Goal: Information Seeking & Learning: Check status

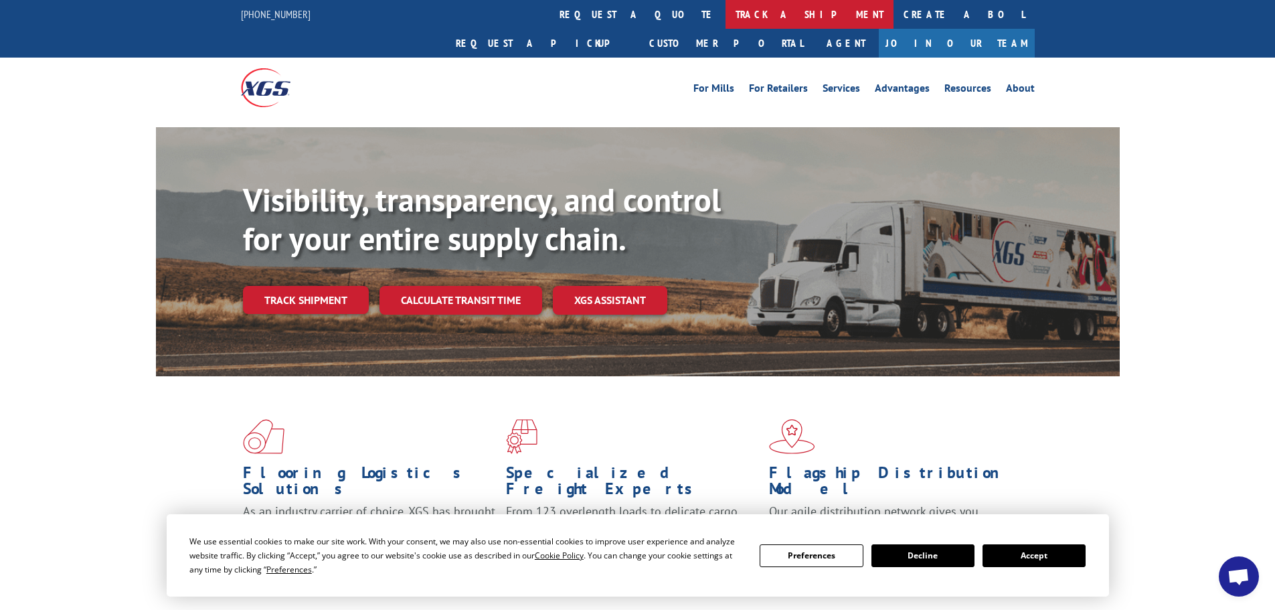
click at [726, 16] on link "track a shipment" at bounding box center [810, 14] width 168 height 29
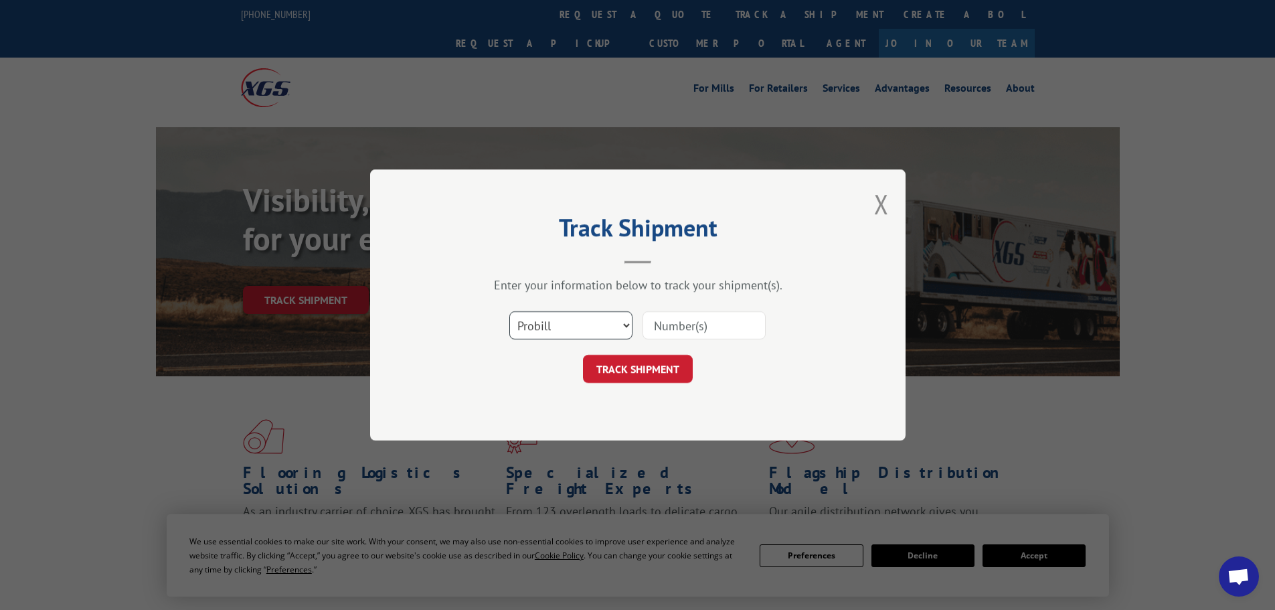
click at [588, 319] on select "Select category... Probill BOL PO" at bounding box center [571, 325] width 123 height 28
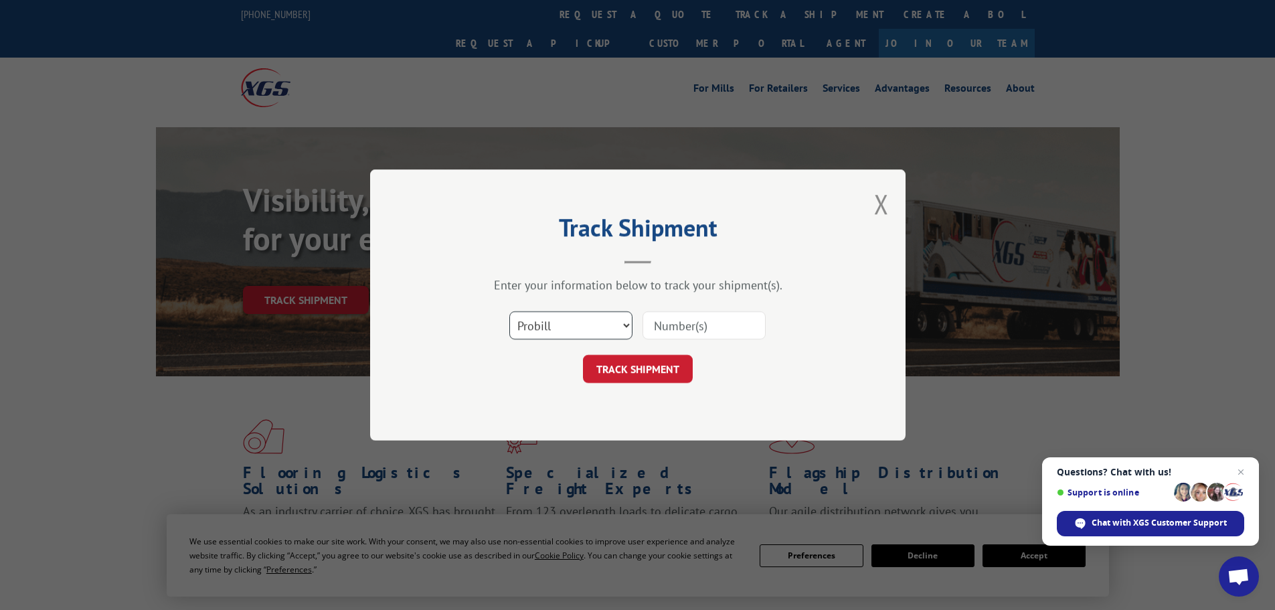
select select "bol"
click at [510, 311] on select "Select category... Probill BOL PO" at bounding box center [571, 325] width 123 height 28
click at [673, 330] on input at bounding box center [704, 325] width 123 height 28
paste input "5221286"
type input "5221286"
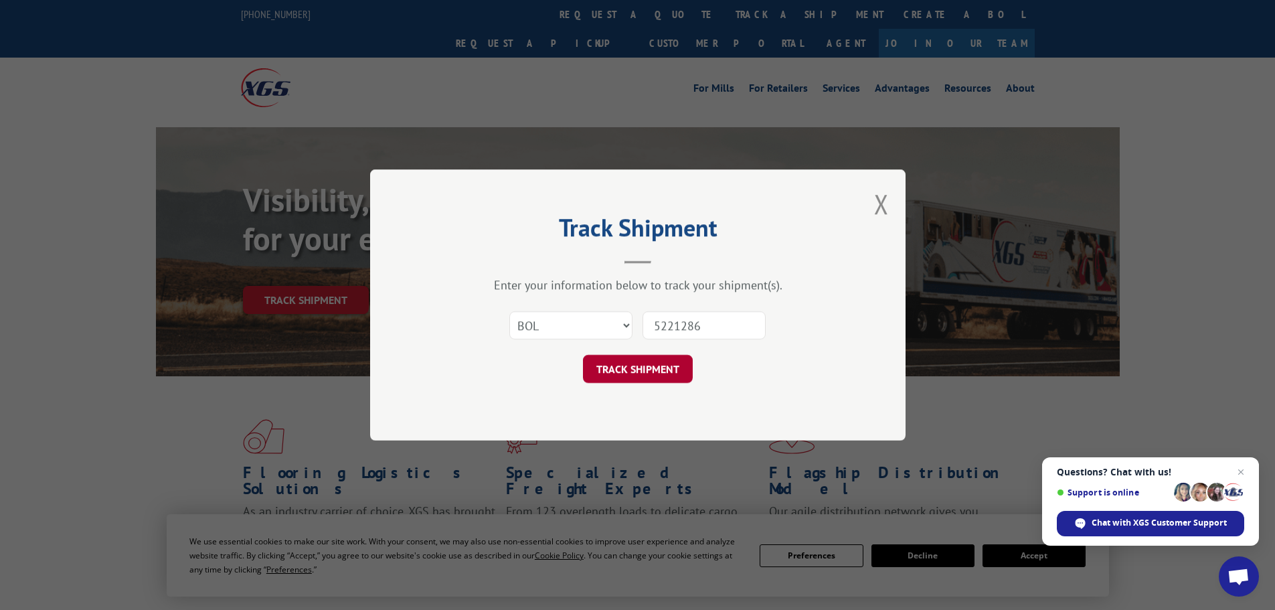
click at [642, 372] on button "TRACK SHIPMENT" at bounding box center [638, 369] width 110 height 28
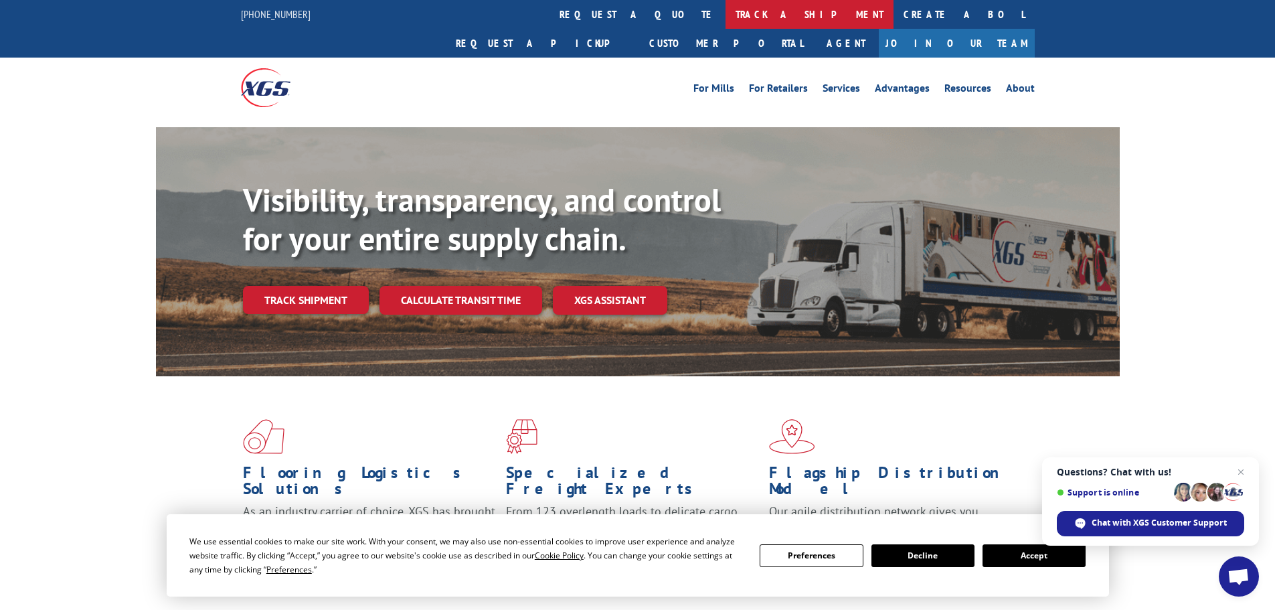
click at [726, 13] on link "track a shipment" at bounding box center [810, 14] width 168 height 29
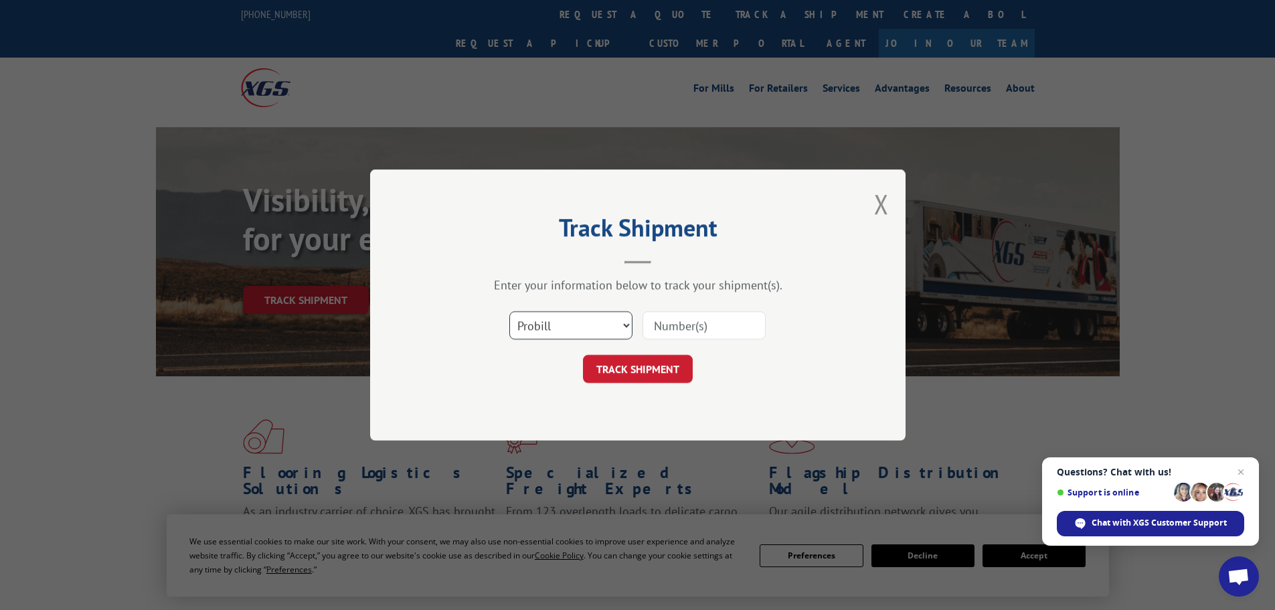
click at [575, 319] on select "Select category... Probill BOL PO" at bounding box center [571, 325] width 123 height 28
select select "bol"
click at [510, 311] on select "Select category... Probill BOL PO" at bounding box center [571, 325] width 123 height 28
click at [688, 315] on input at bounding box center [704, 325] width 123 height 28
paste input "6025447"
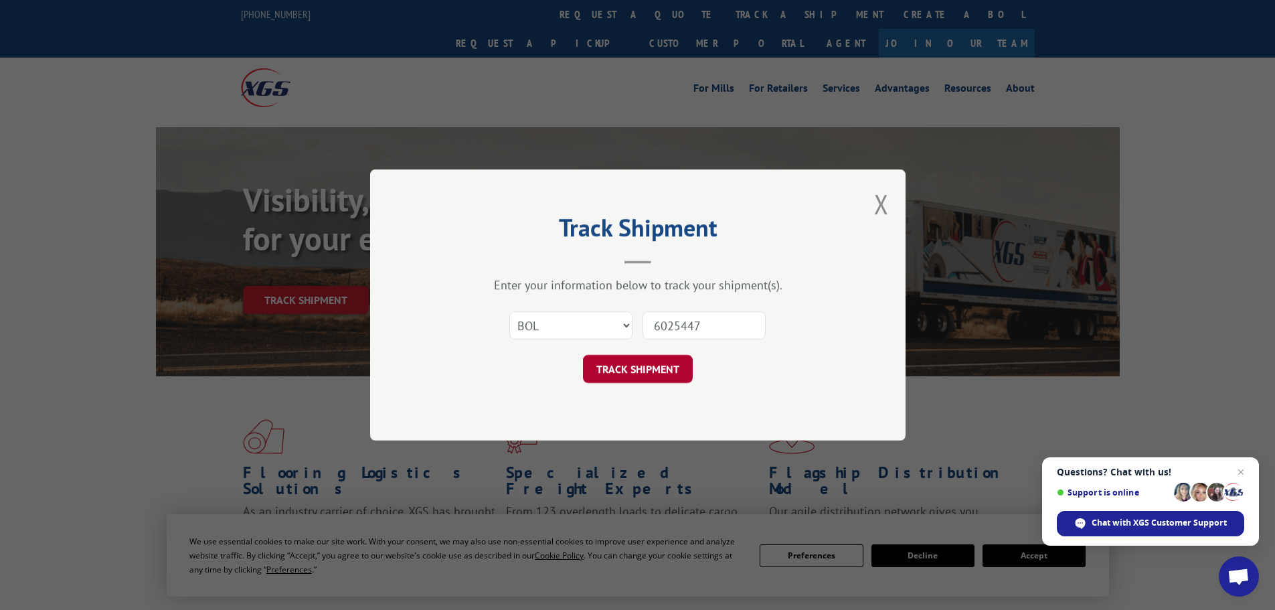
type input "6025447"
click at [636, 369] on button "TRACK SHIPMENT" at bounding box center [638, 369] width 110 height 28
